Goal: Task Accomplishment & Management: Use online tool/utility

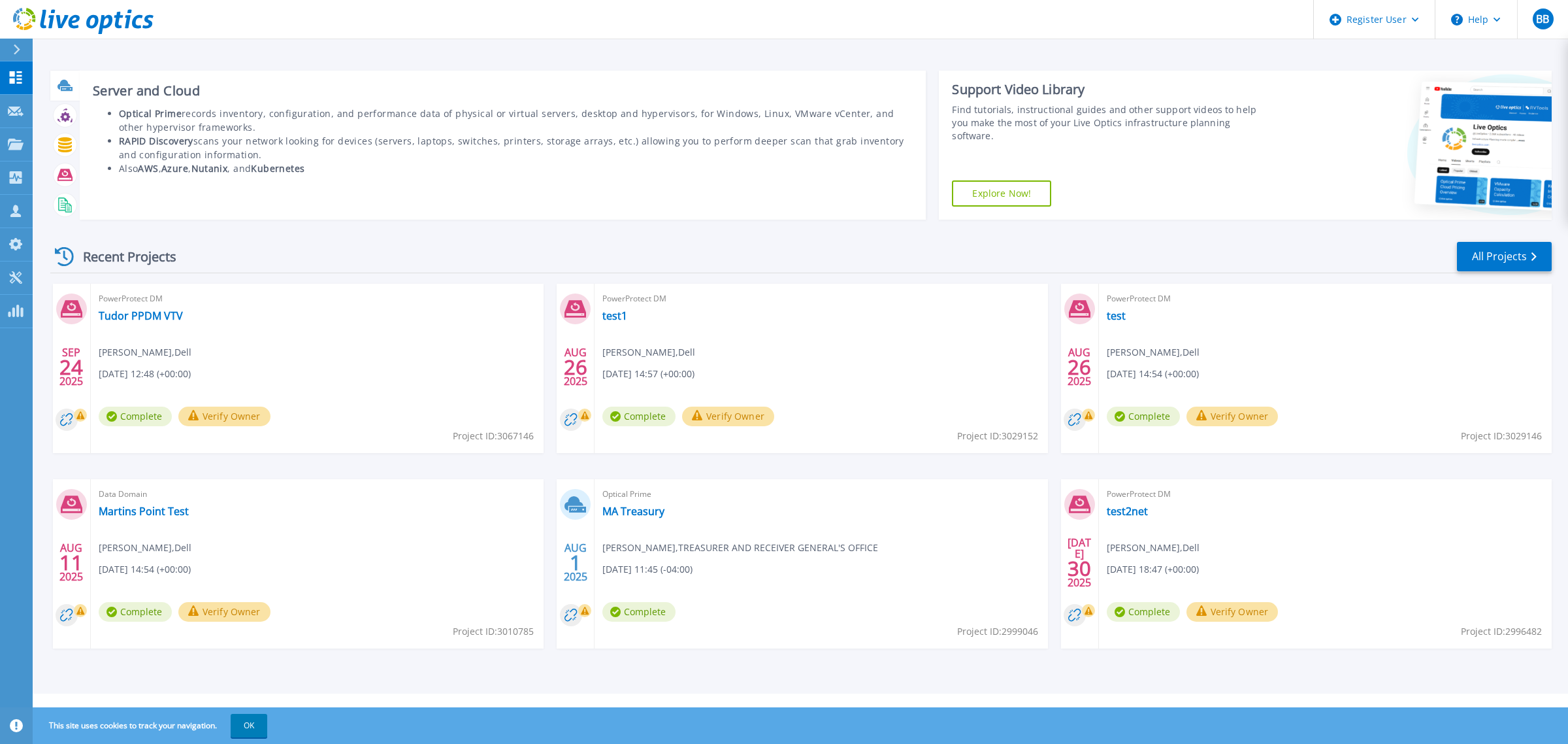
click at [60, 90] on icon at bounding box center [65, 85] width 15 height 15
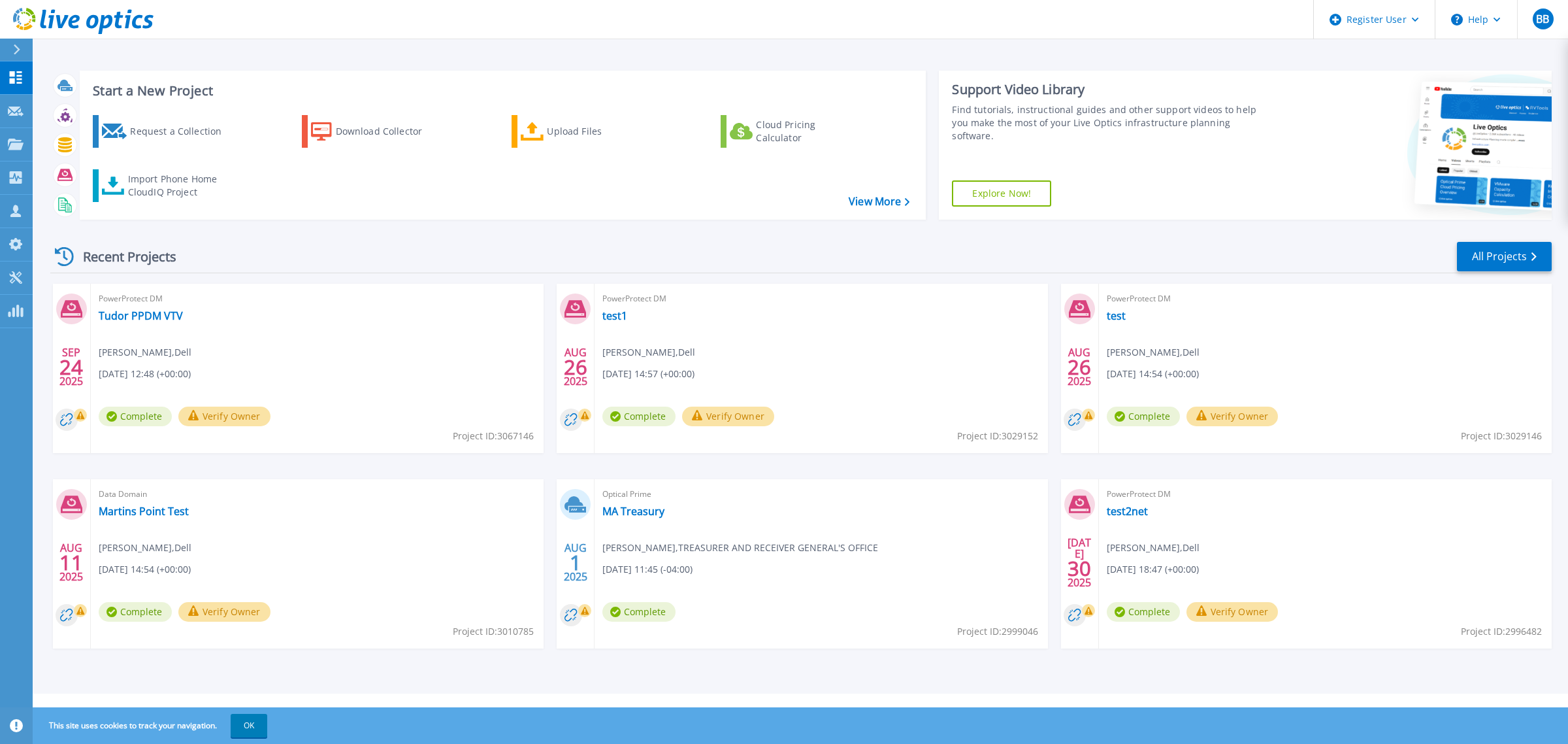
click at [21, 40] on div at bounding box center [22, 50] width 21 height 23
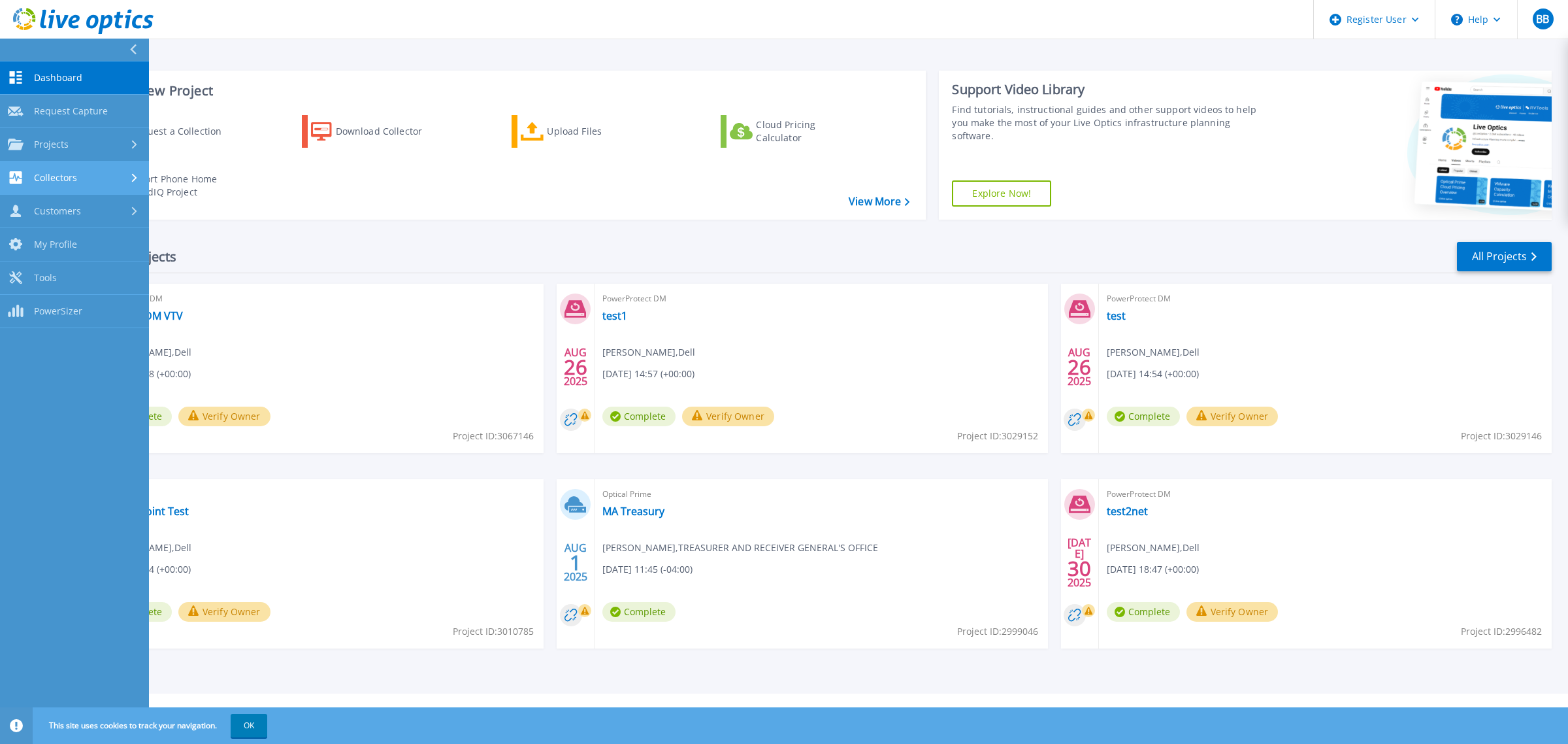
click at [121, 180] on div "Collectors" at bounding box center [74, 177] width 133 height 12
click at [82, 308] on link "Customers Customers" at bounding box center [74, 321] width 149 height 33
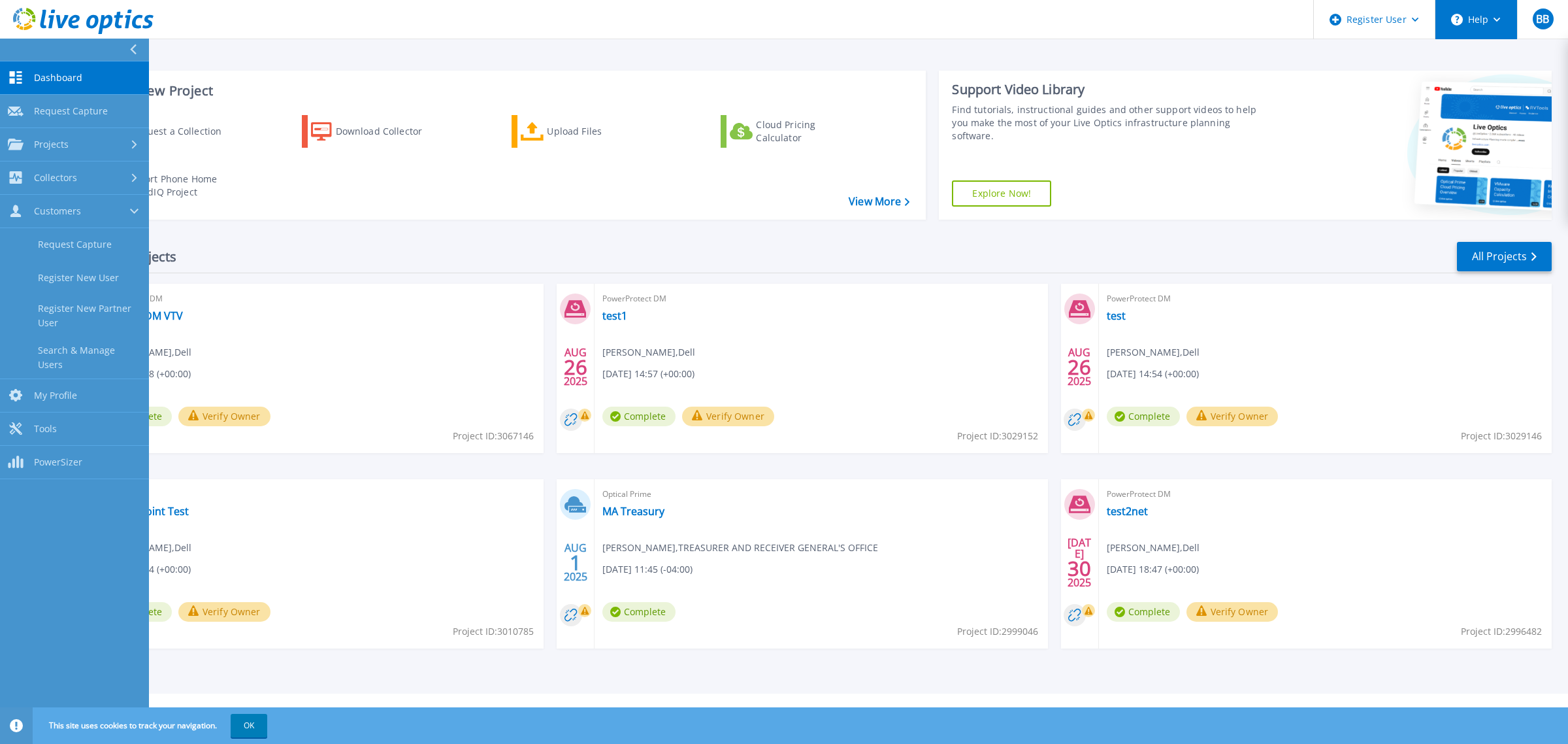
click at [1477, 27] on button "Help" at bounding box center [1476, 19] width 82 height 39
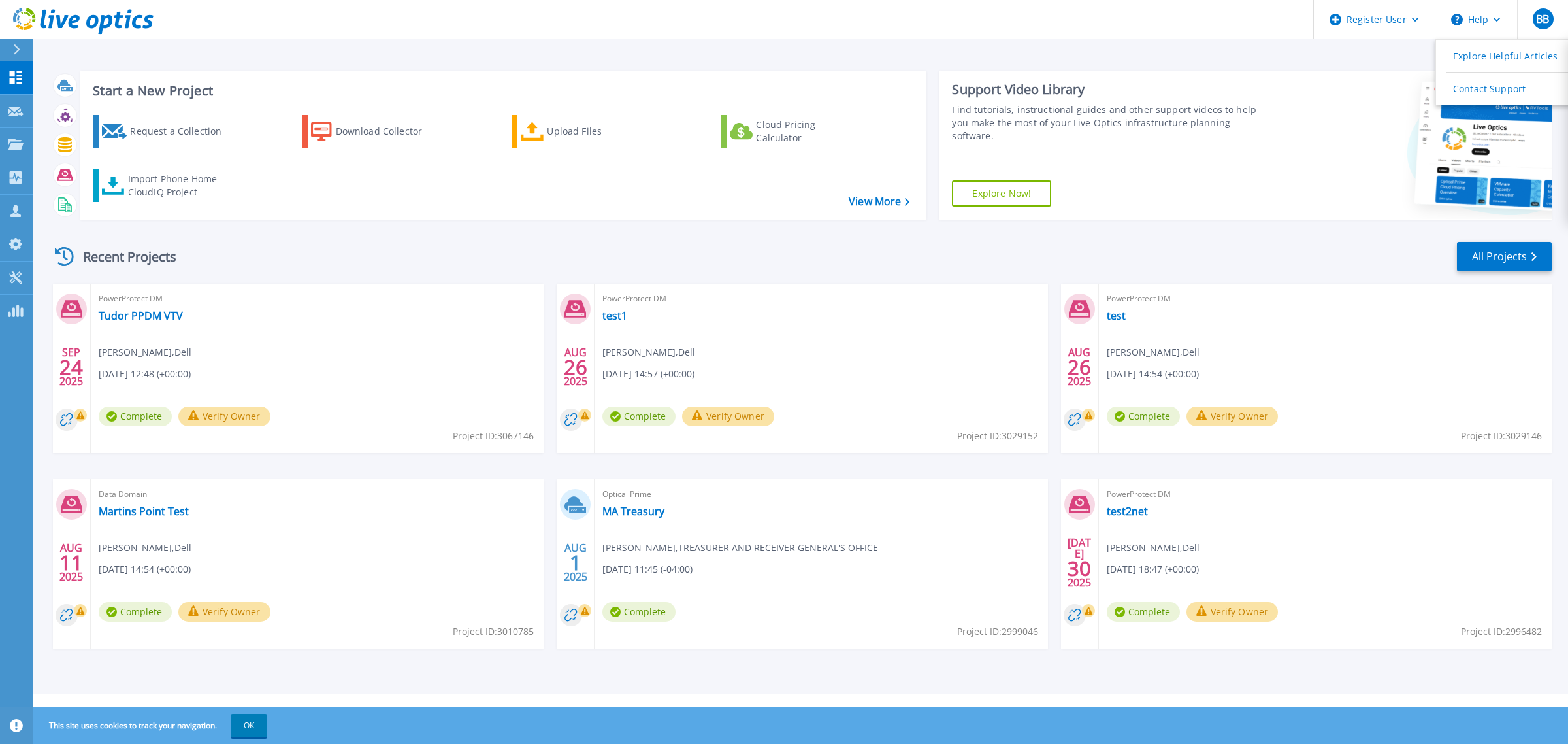
click at [1294, 149] on div at bounding box center [1415, 145] width 274 height 149
click at [1471, 20] on button "Help" at bounding box center [1476, 19] width 82 height 39
click at [1468, 84] on link "Contact Support" at bounding box center [1509, 88] width 146 height 32
click at [3, 44] on button at bounding box center [16, 50] width 33 height 23
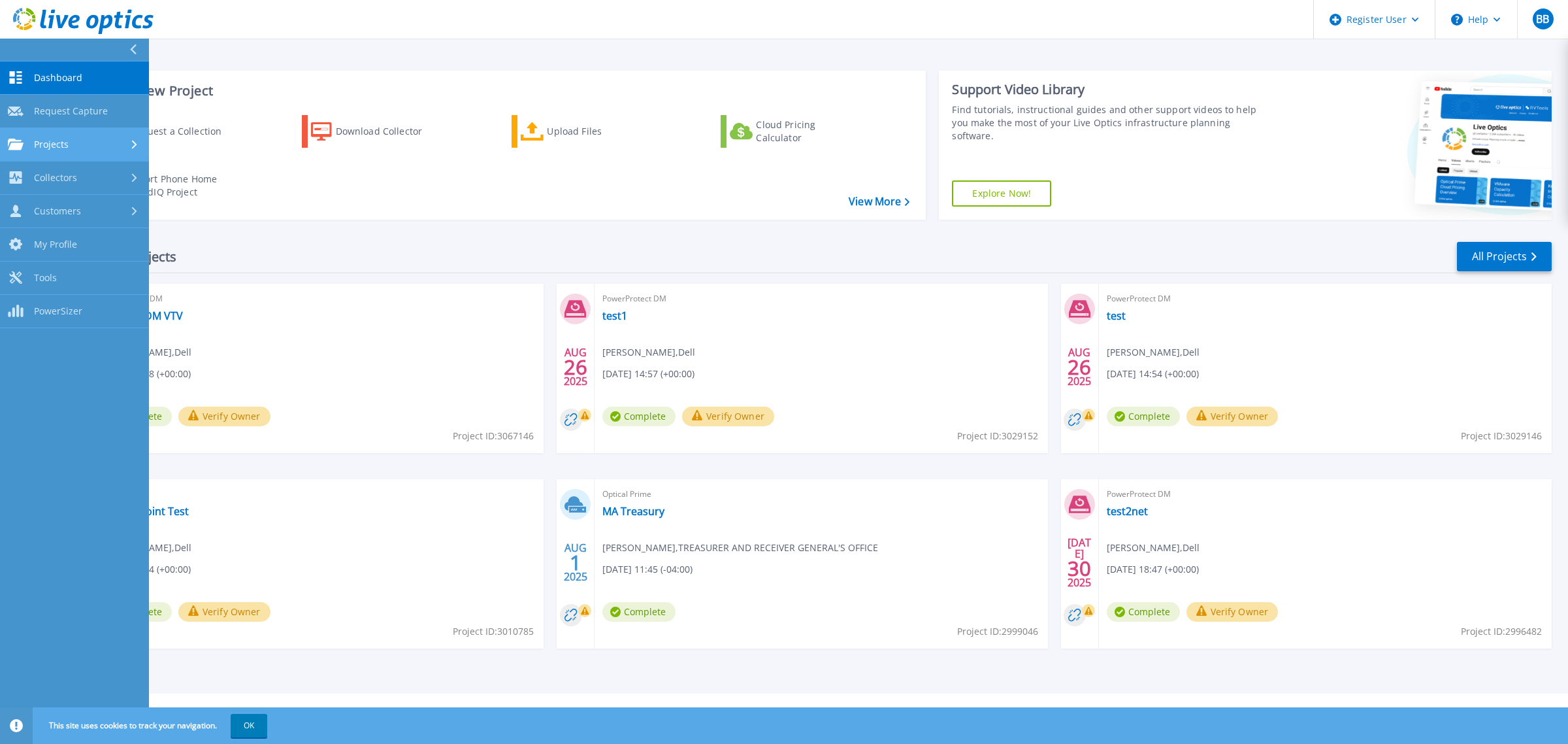
click at [98, 134] on link "Projects Projects" at bounding box center [74, 145] width 149 height 33
click at [77, 289] on div "Collectors" at bounding box center [74, 286] width 133 height 12
click at [83, 389] on link "Tools Tools" at bounding box center [74, 387] width 149 height 33
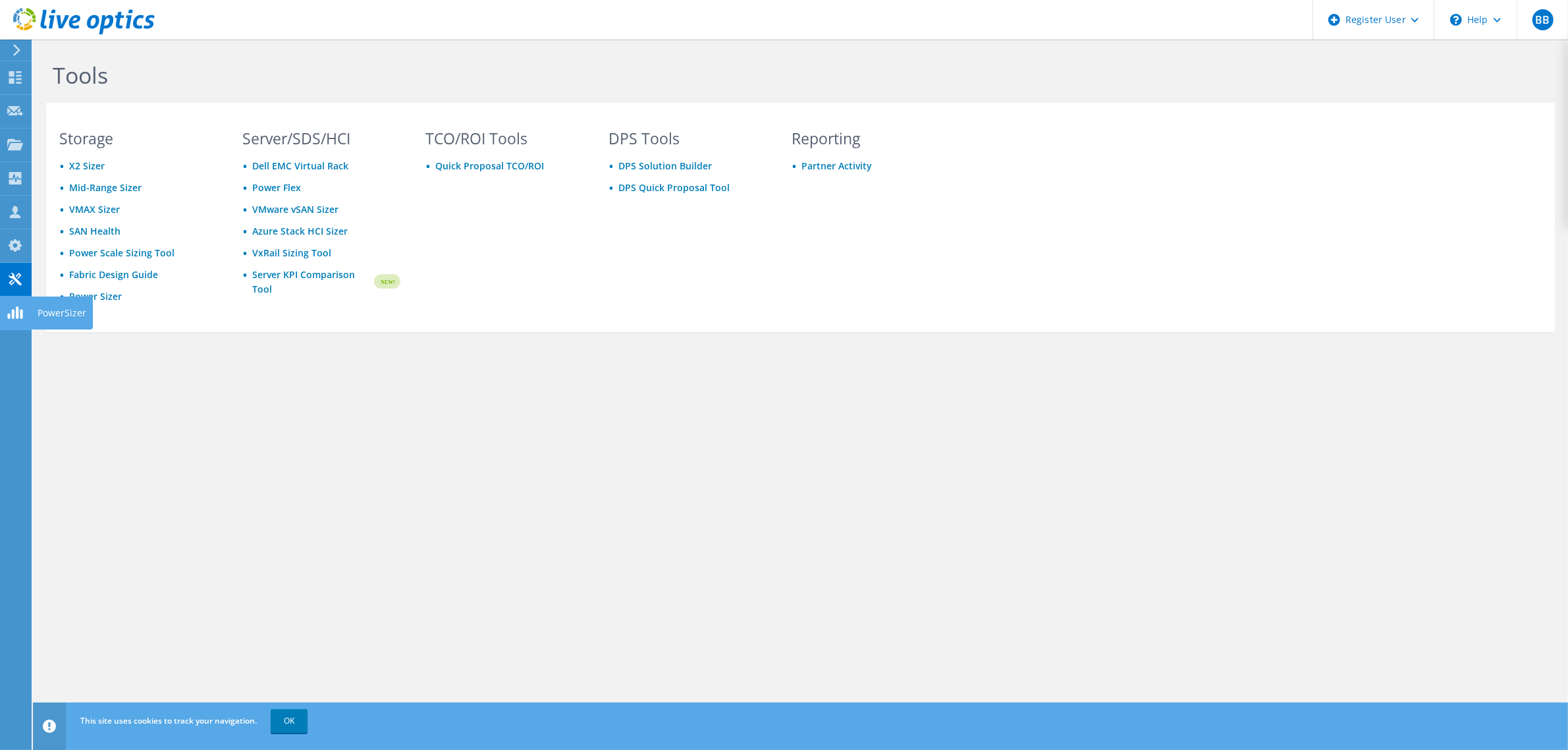
click at [15, 47] on use at bounding box center [16, 49] width 8 height 12
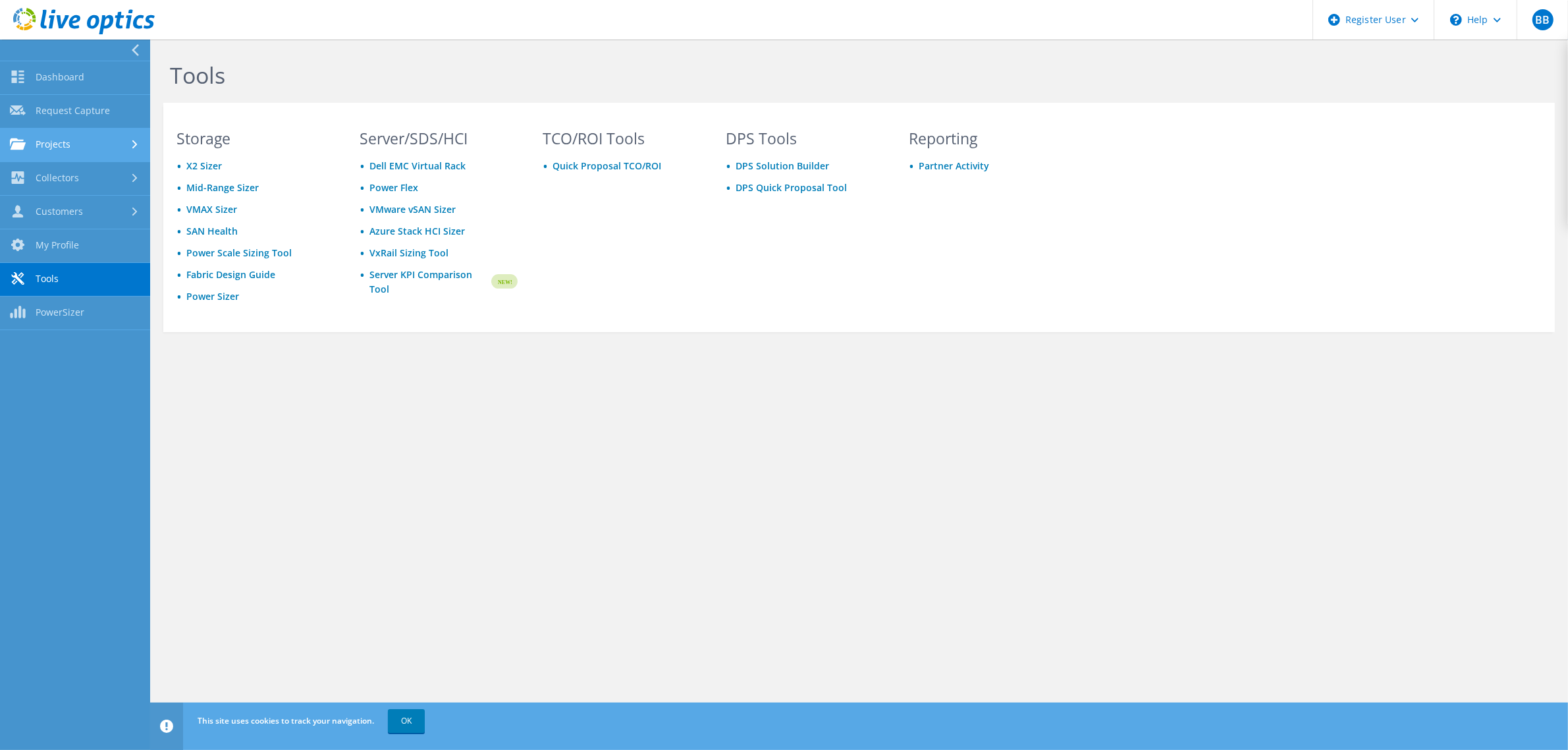
click at [94, 143] on link "Projects" at bounding box center [75, 145] width 150 height 34
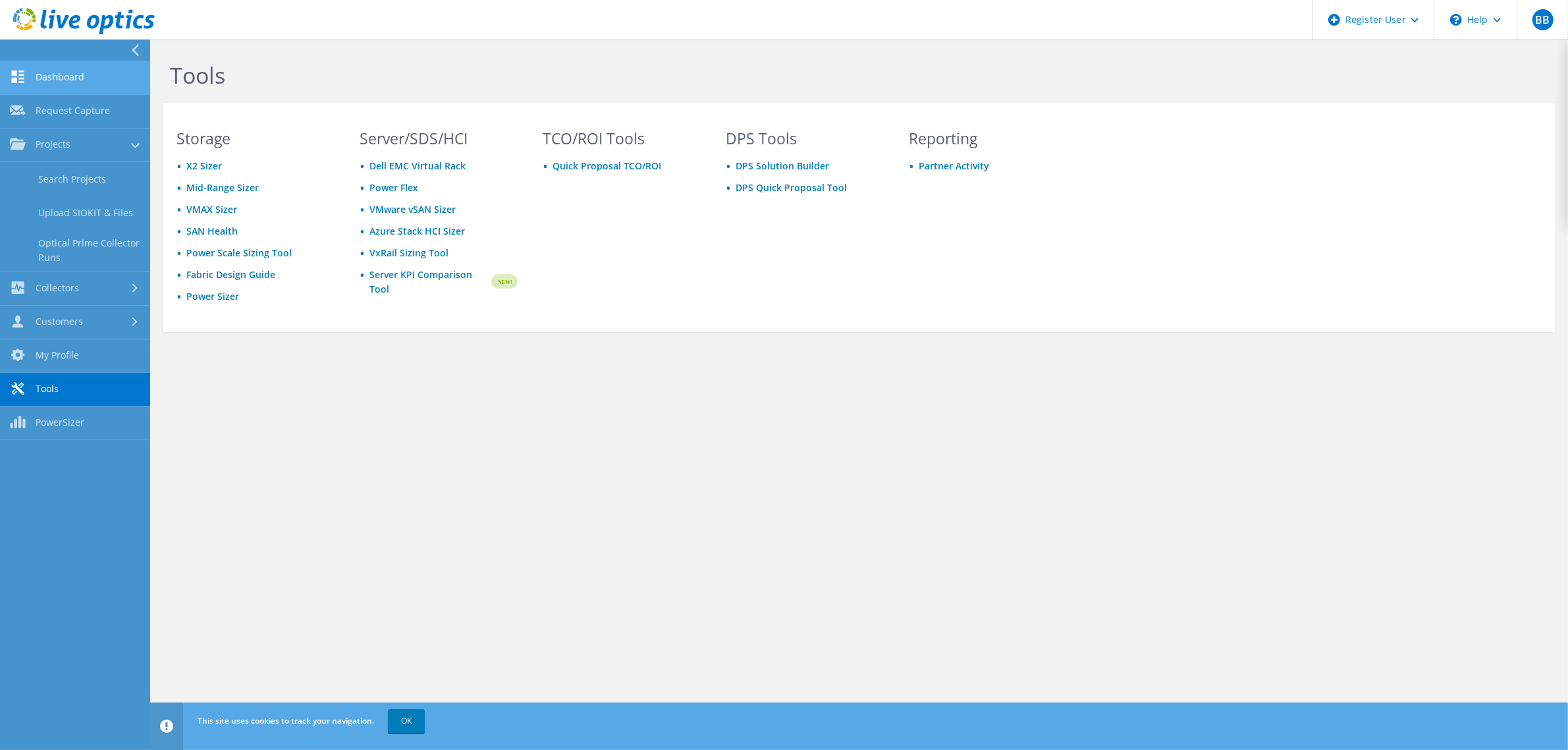
click at [119, 72] on link "Dashboard" at bounding box center [75, 78] width 150 height 34
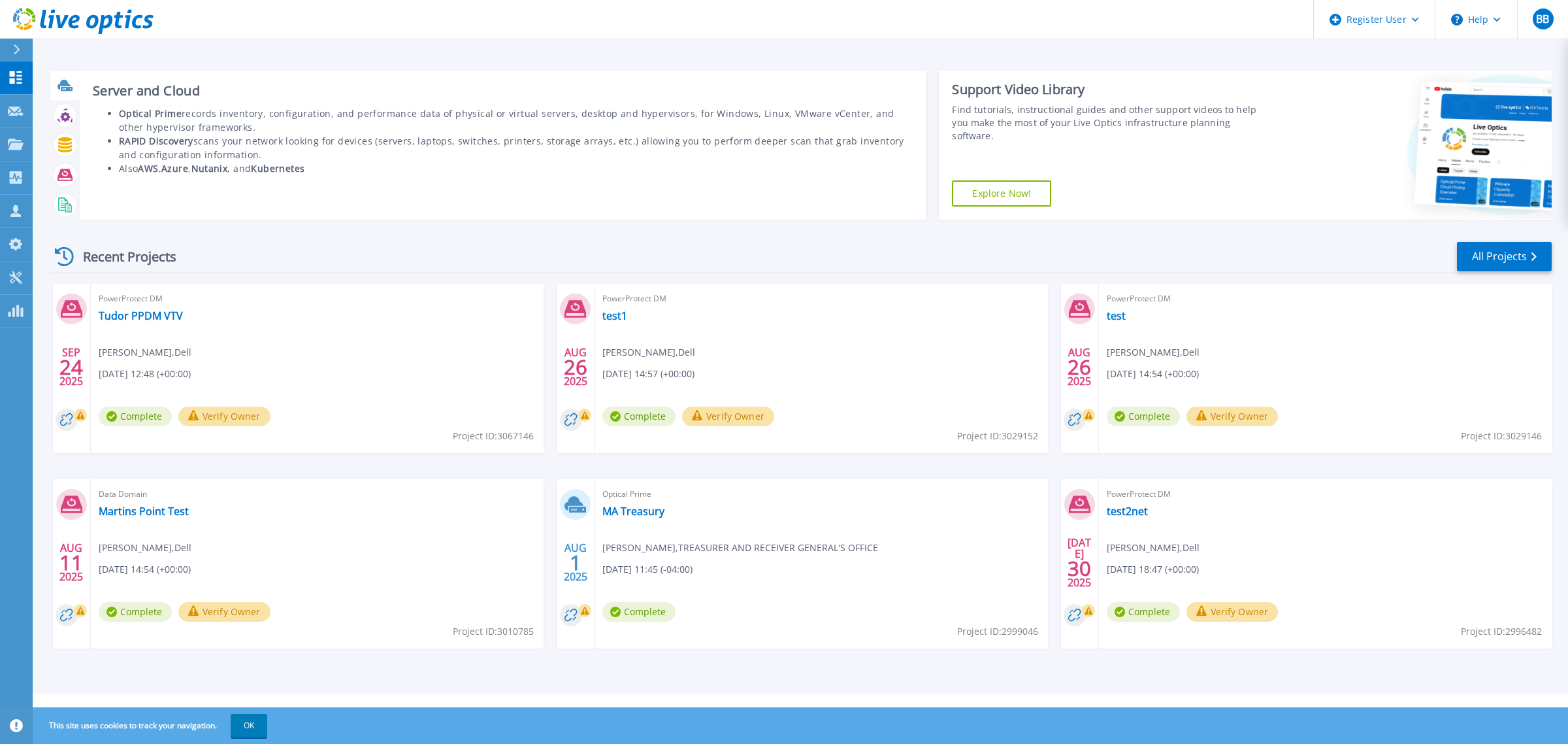
click at [65, 89] on icon at bounding box center [65, 85] width 15 height 15
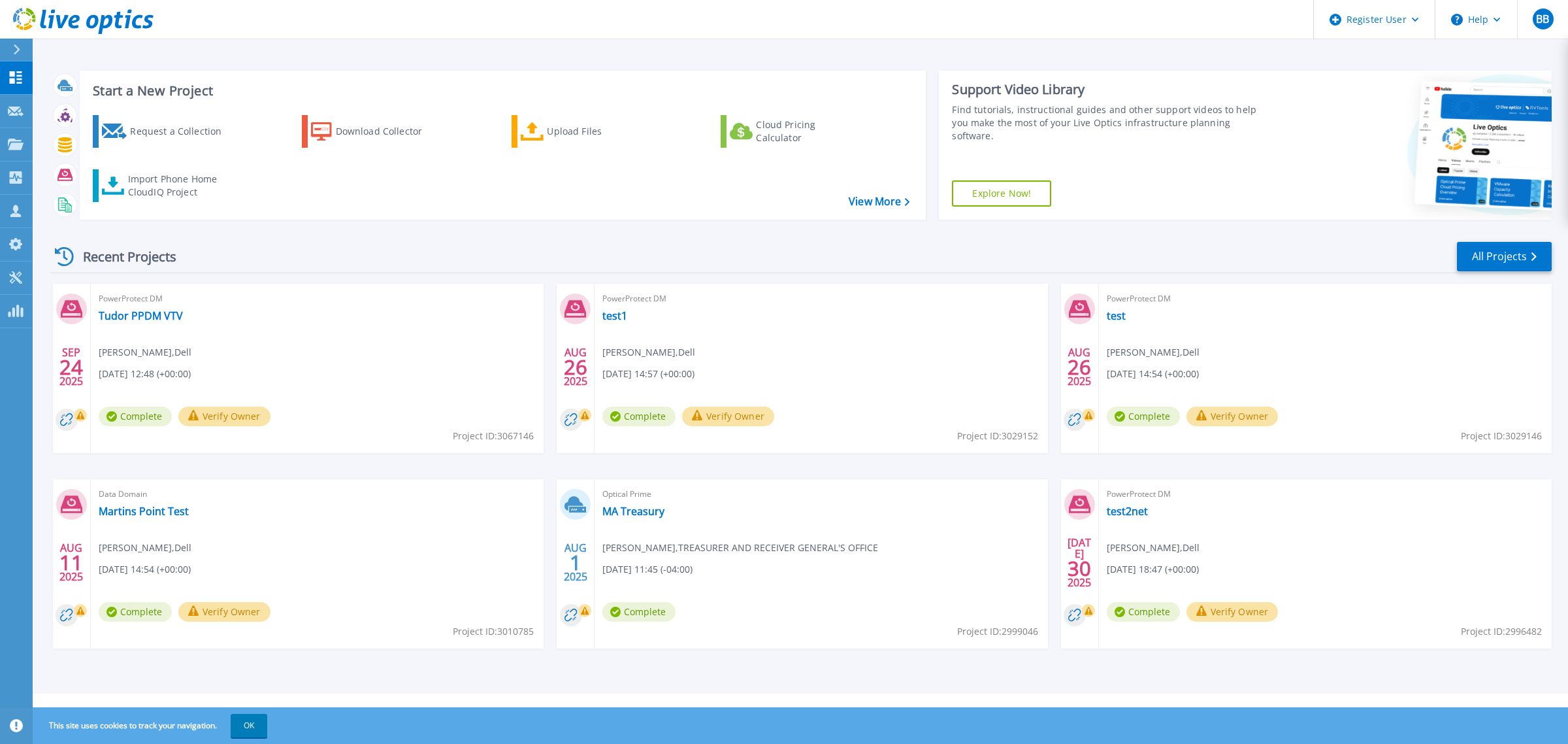
click at [1006, 198] on link "Explore Now!" at bounding box center [1001, 193] width 100 height 26
click at [1390, 28] on div "Register User" at bounding box center [1374, 19] width 121 height 39
click at [1484, 27] on button "Help" at bounding box center [1476, 19] width 82 height 39
click at [1451, 60] on link "Explore Helpful Articles" at bounding box center [1509, 55] width 146 height 32
click at [15, 50] on icon at bounding box center [16, 49] width 7 height 10
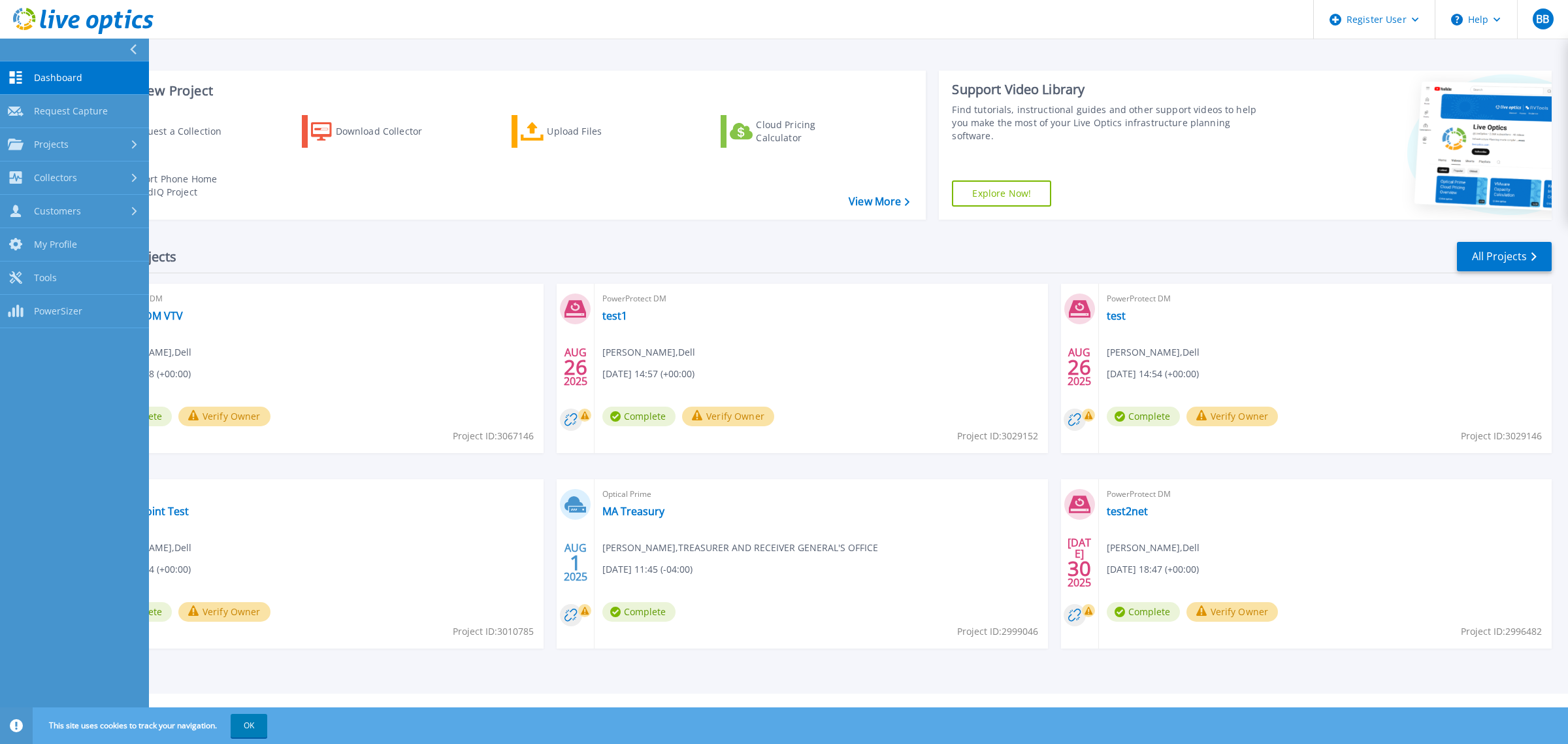
click at [360, 237] on div "Recent Projects All Projects SEP 24 2025 PowerProtect DM Tudor PPDM VTV Barry B…" at bounding box center [801, 457] width 1501 height 455
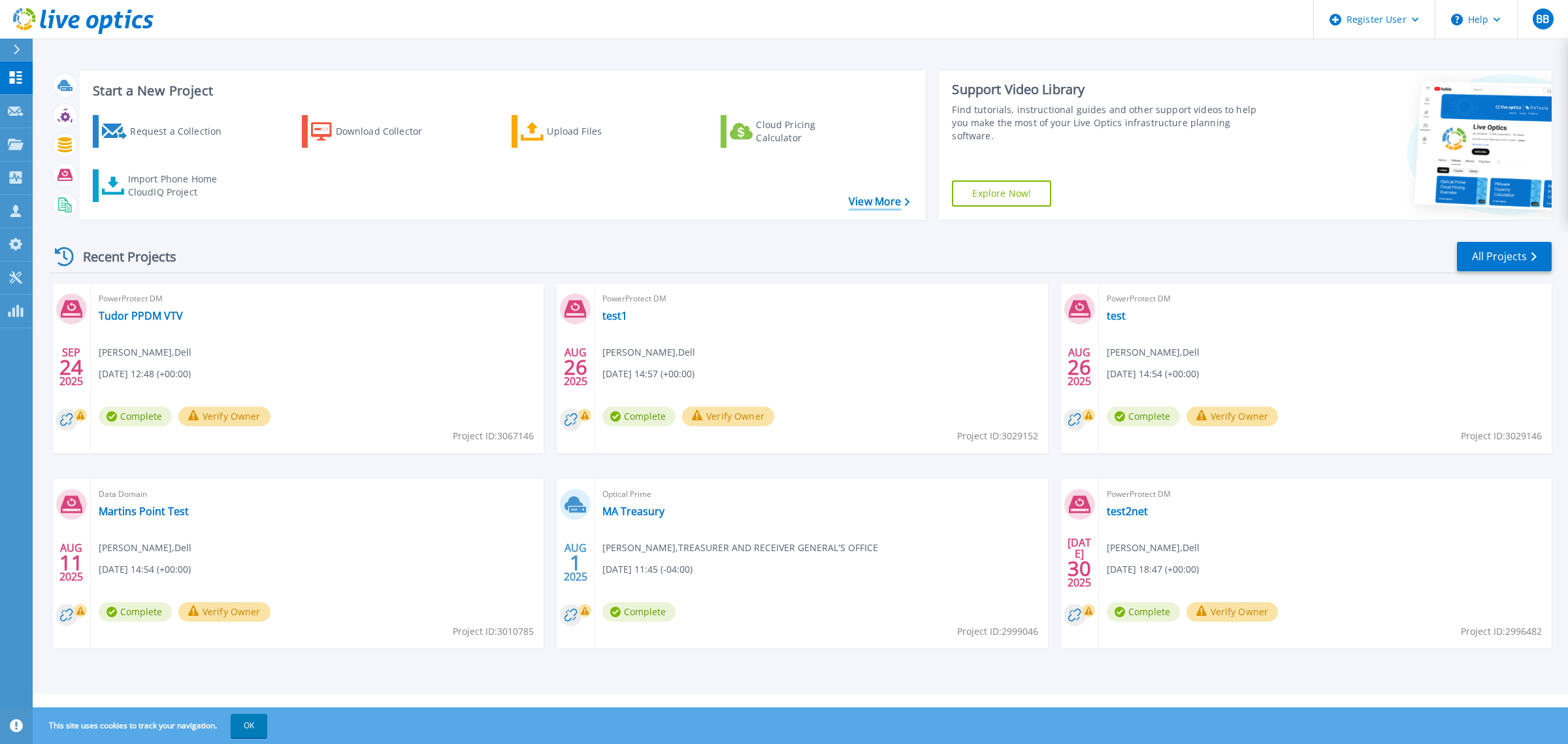
click at [899, 207] on link "View More" at bounding box center [879, 202] width 61 height 12
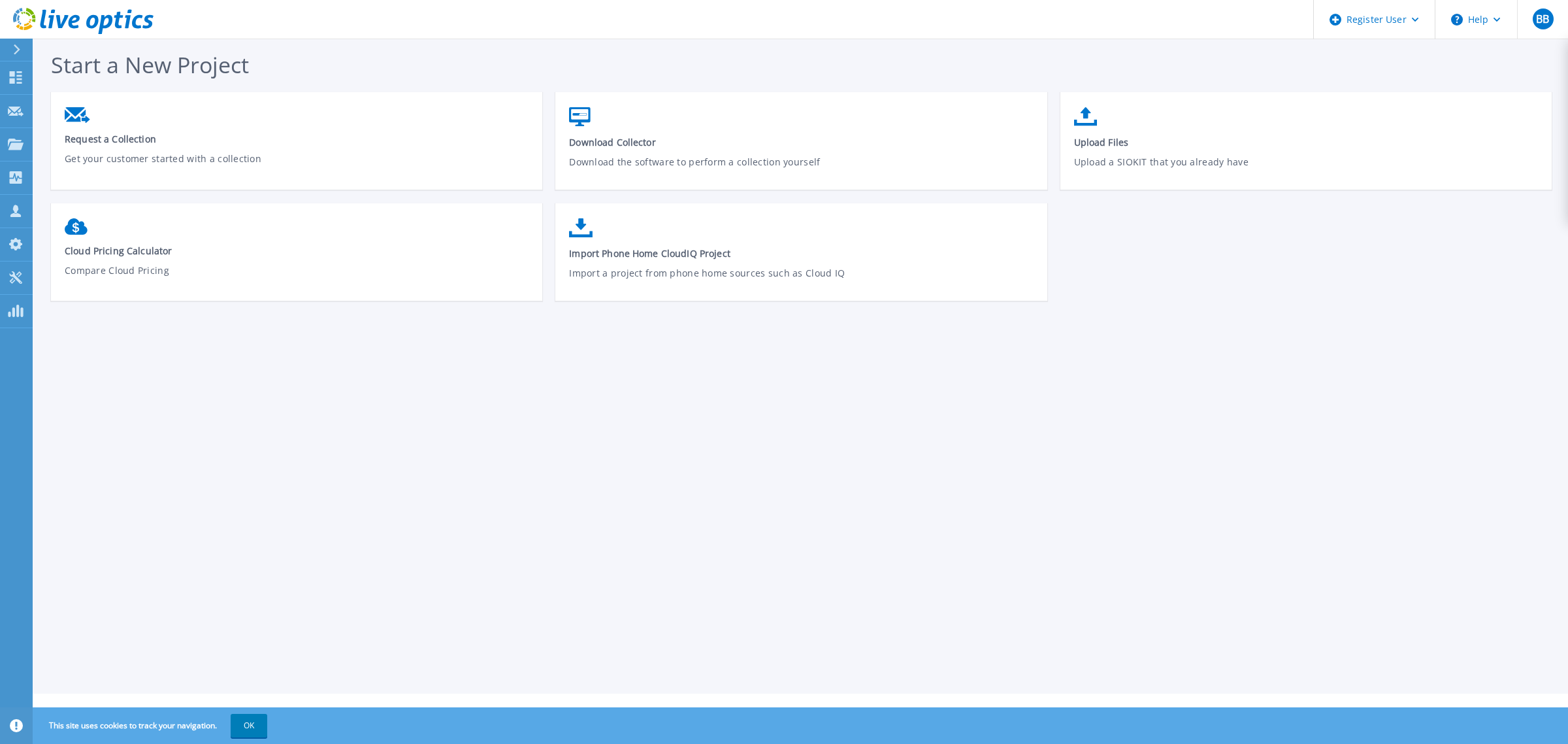
click at [30, 48] on div at bounding box center [22, 50] width 21 height 23
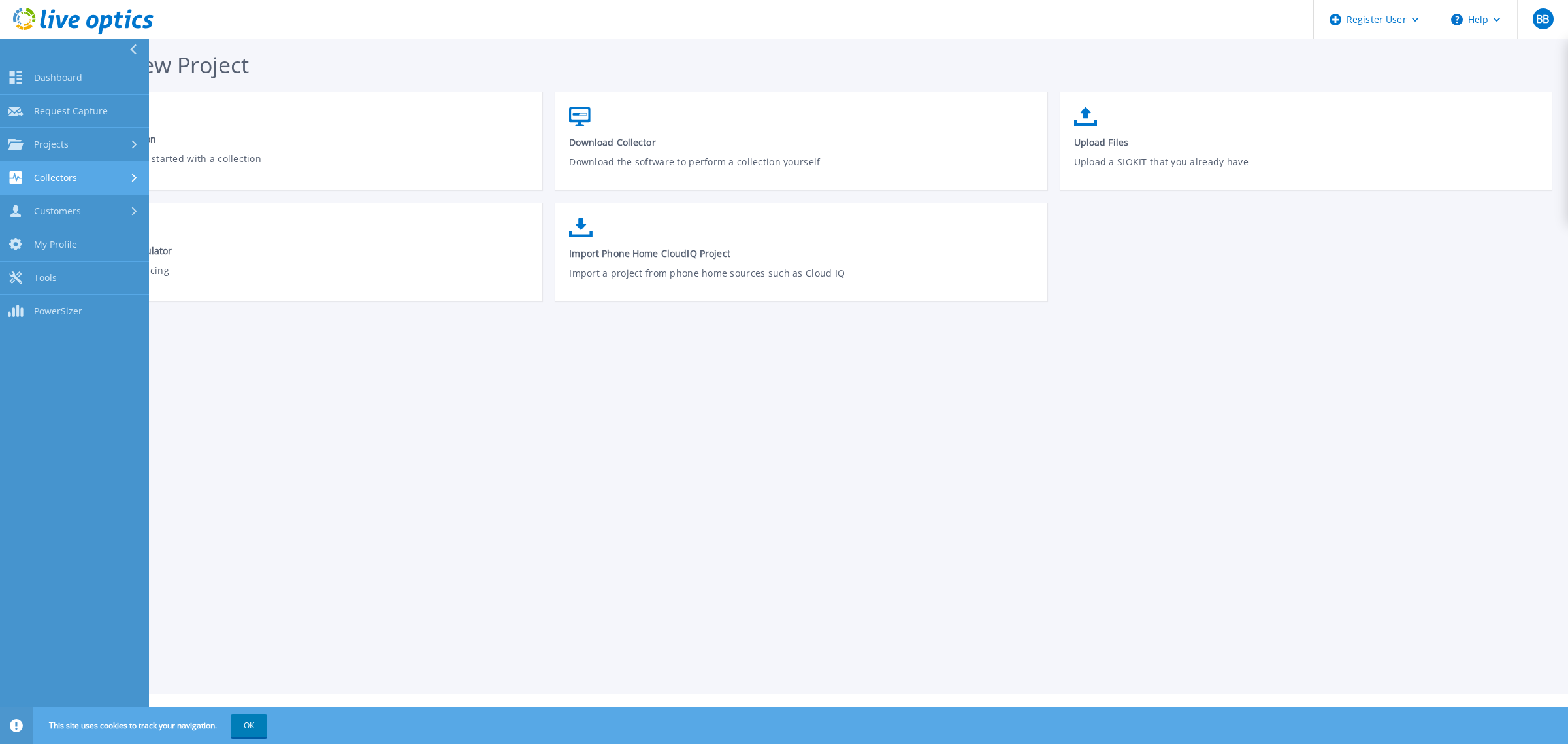
click at [83, 177] on div "Collectors" at bounding box center [74, 177] width 133 height 12
drag, startPoint x: 1056, startPoint y: 403, endPoint x: 1115, endPoint y: 342, distance: 84.9
click at [1056, 403] on div "Start a New Project Request a Collection Get your customer started with a colle…" at bounding box center [800, 346] width 1535 height 694
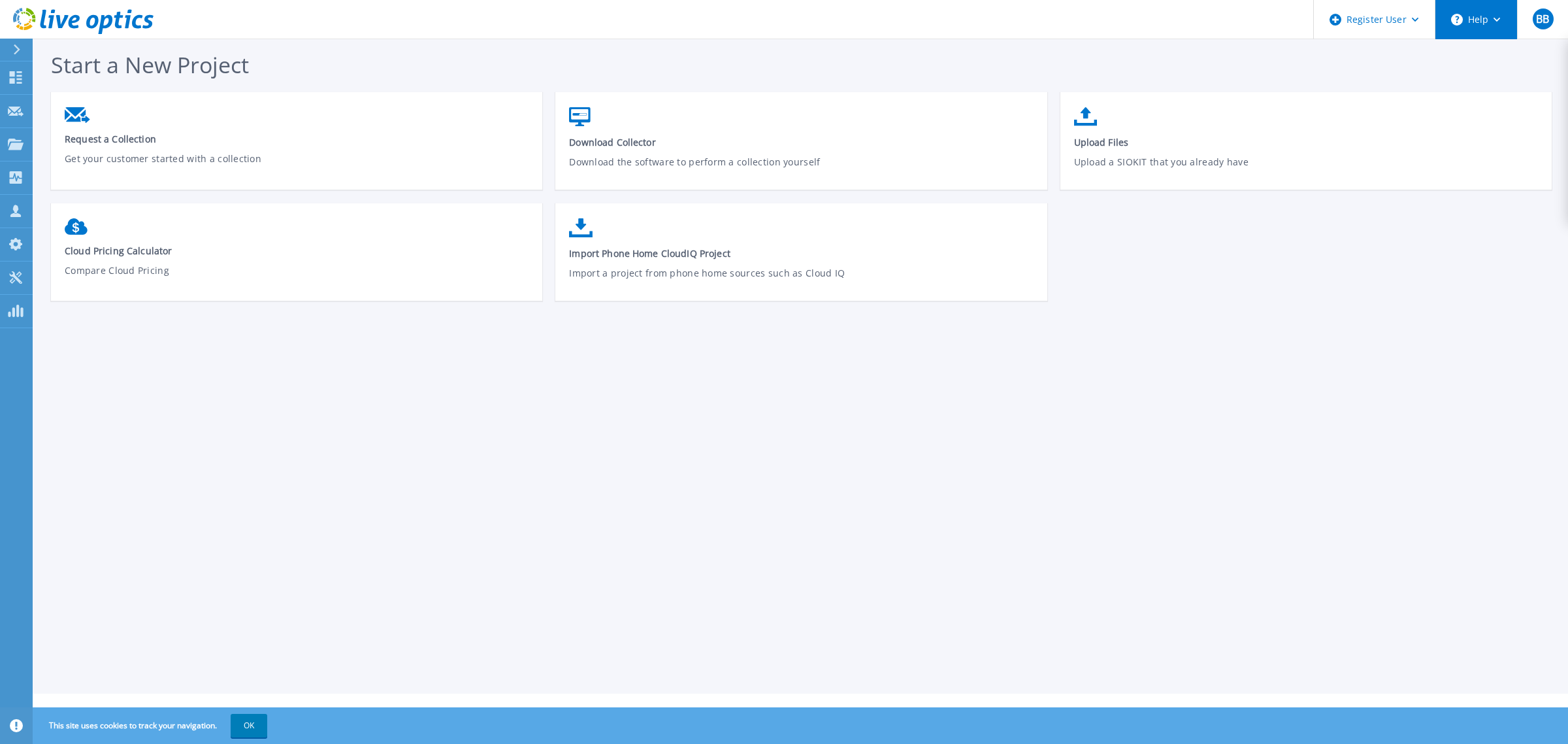
click at [1437, 20] on button "Help" at bounding box center [1476, 19] width 82 height 39
click at [1468, 57] on link "Explore Helpful Articles" at bounding box center [1509, 55] width 146 height 32
